Goal: Transaction & Acquisition: Purchase product/service

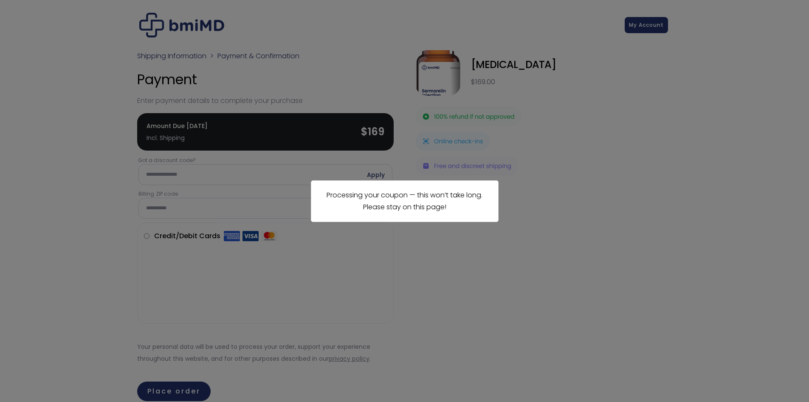
click at [539, 232] on div "Processing your coupon — this won’t take long. Please stay on this page!" at bounding box center [404, 201] width 809 height 402
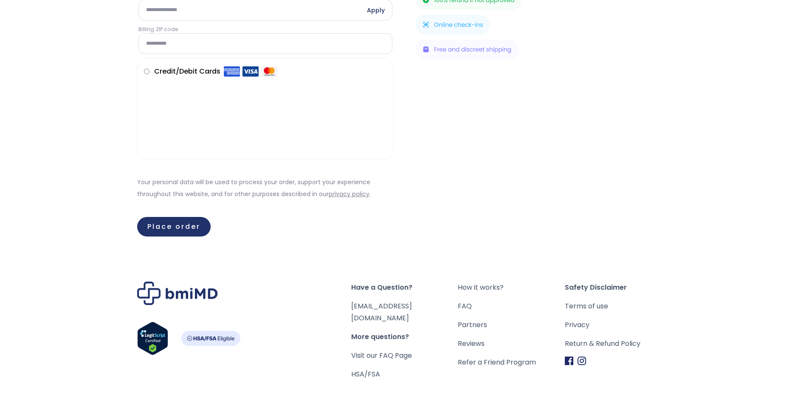
scroll to position [215, 0]
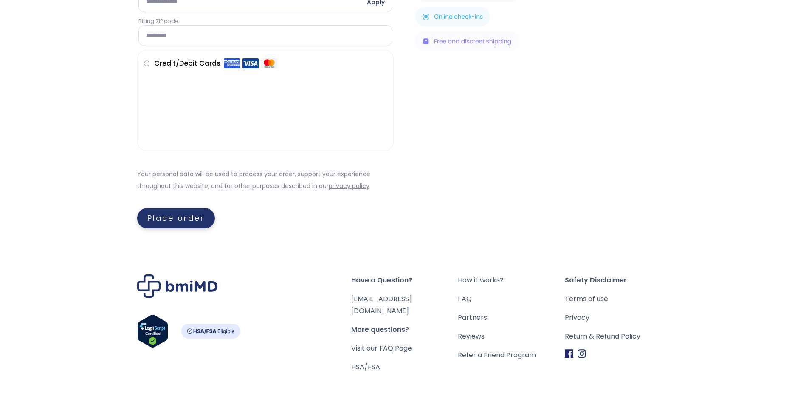
click at [171, 216] on button "Place order" at bounding box center [176, 218] width 78 height 20
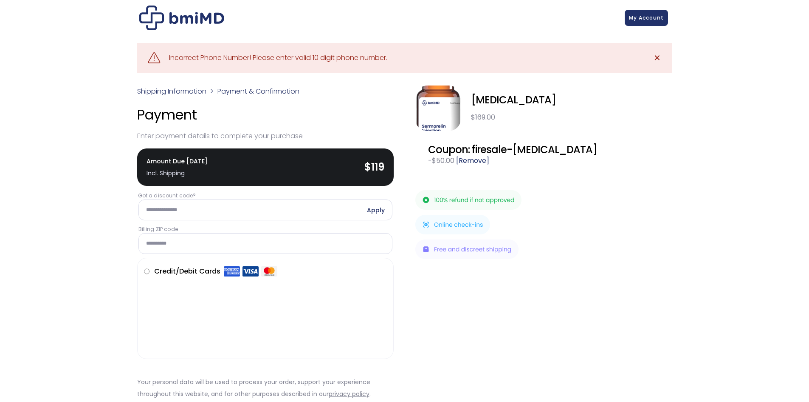
scroll to position [0, 0]
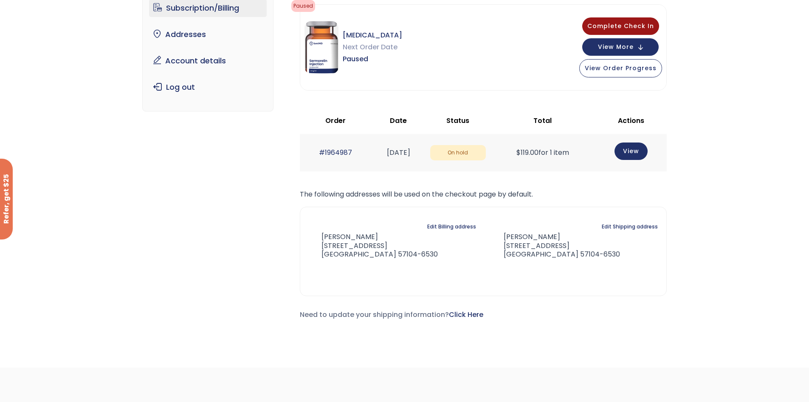
scroll to position [82, 0]
click at [634, 153] on link "View" at bounding box center [631, 150] width 33 height 17
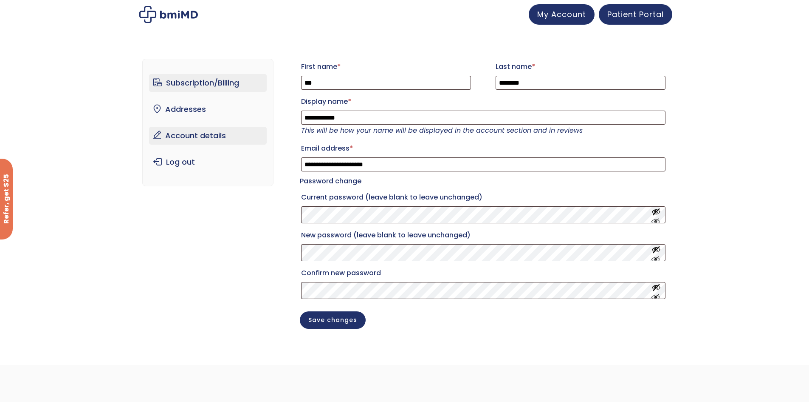
click at [181, 76] on link "Subscription/Billing" at bounding box center [208, 83] width 118 height 18
click at [555, 11] on span "My Account" at bounding box center [561, 13] width 49 height 11
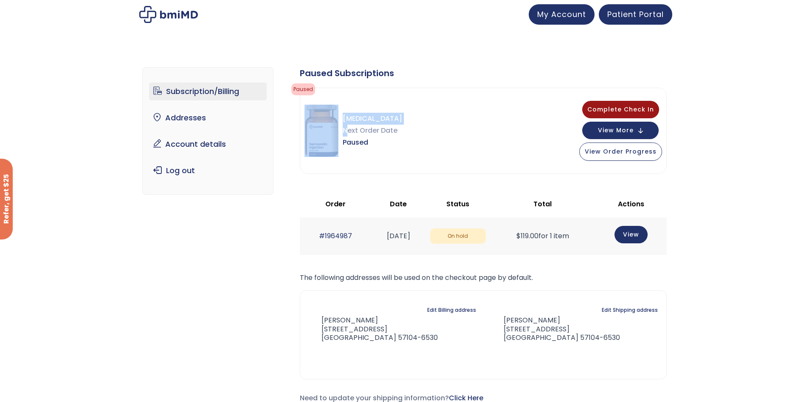
drag, startPoint x: 348, startPoint y: 130, endPoint x: 339, endPoint y: 127, distance: 9.7
click at [339, 127] on div "Sermorelin Next Order Date Paused" at bounding box center [354, 131] width 98 height 53
click at [461, 119] on div "Sermorelin Next Order Date Paused Complete Check In View More View Order Progre…" at bounding box center [483, 130] width 366 height 85
click at [477, 104] on div "Sermorelin Next Order Date Paused Complete Check In View More View Order Progre…" at bounding box center [483, 130] width 366 height 85
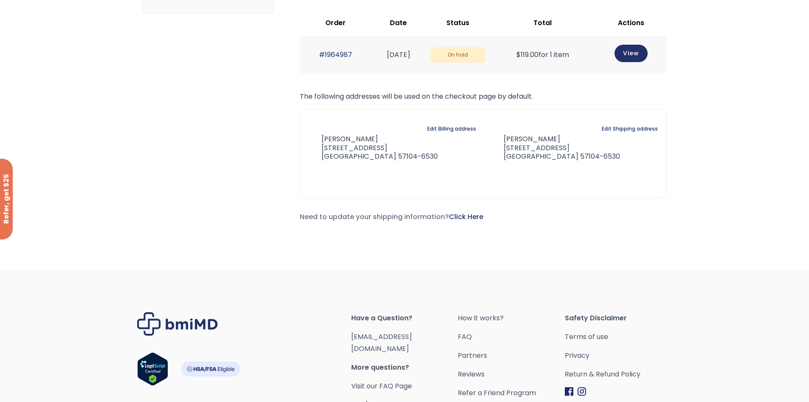
scroll to position [252, 0]
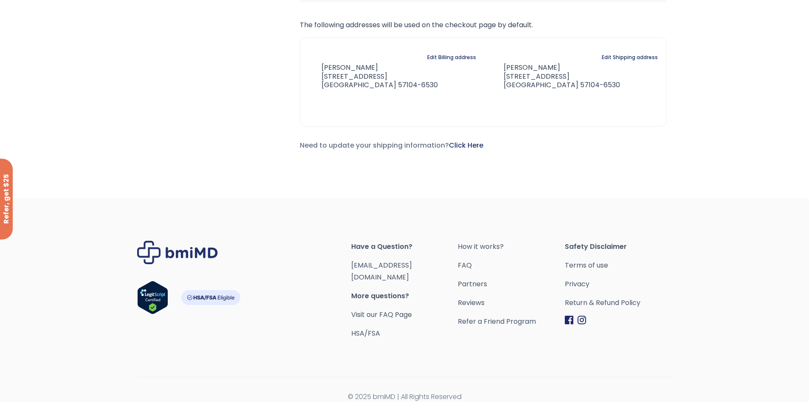
click at [382, 246] on span "Have a Question?" at bounding box center [404, 246] width 107 height 12
click at [362, 290] on span "More questions?" at bounding box center [404, 296] width 107 height 12
click at [580, 303] on link "Return & Refund Policy" at bounding box center [618, 303] width 107 height 12
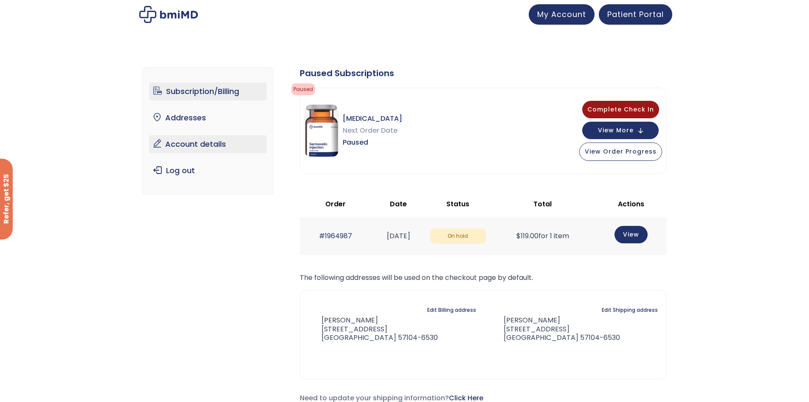
click at [186, 142] on link "Account details" at bounding box center [208, 144] width 118 height 18
